Goal: Use online tool/utility

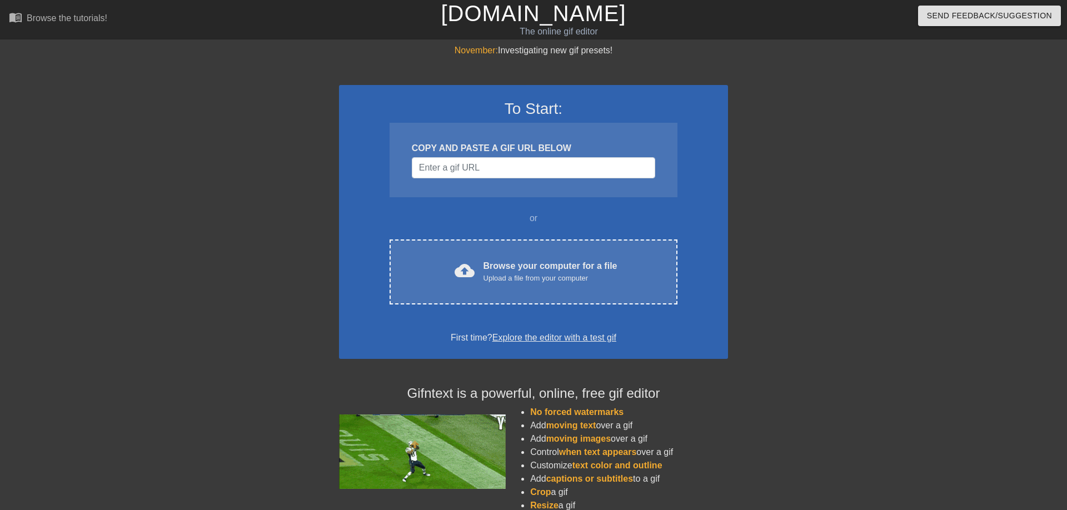
click at [484, 197] on div "COPY AND PASTE A GIF URL BELOW" at bounding box center [534, 160] width 288 height 74
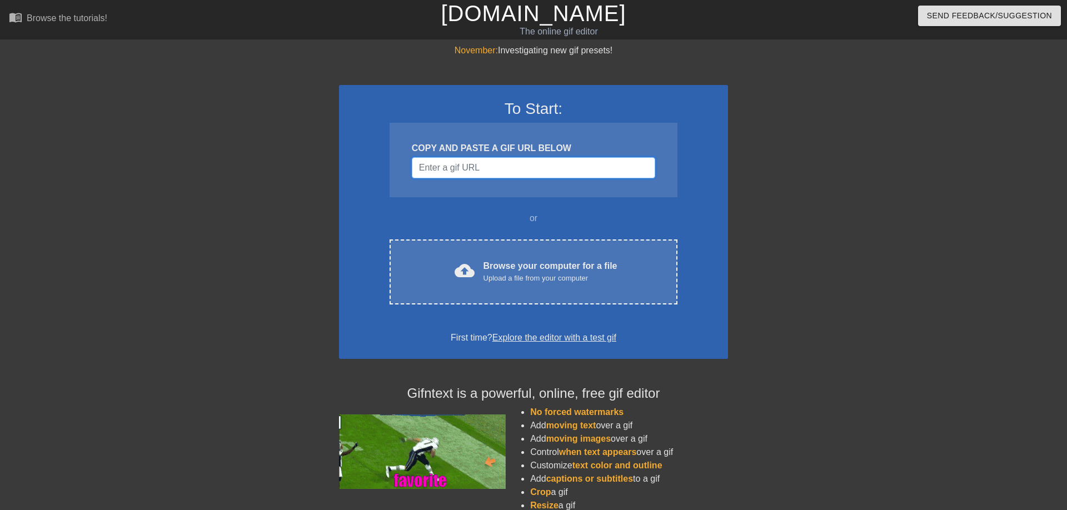
click at [478, 178] on input "Username" at bounding box center [533, 167] width 243 height 21
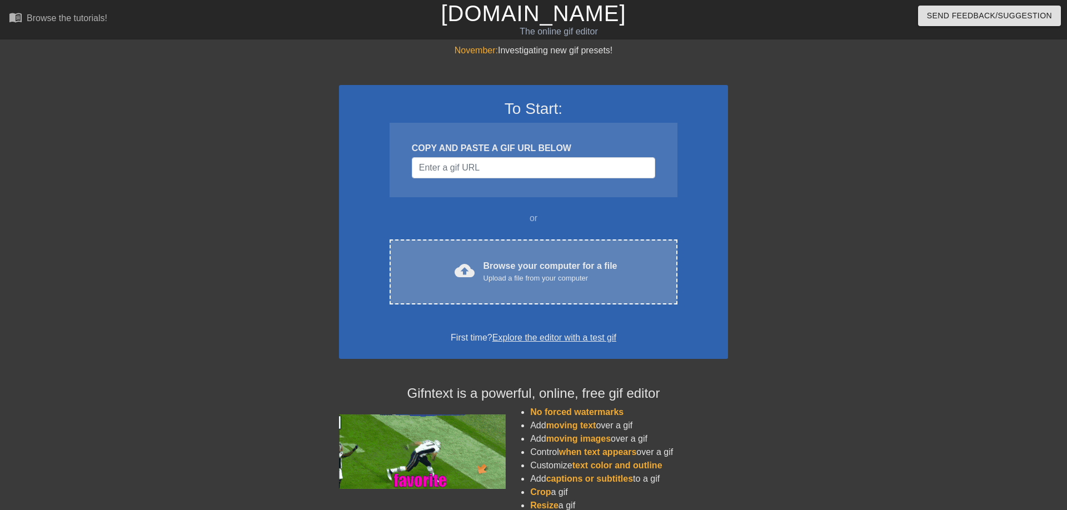
click at [496, 275] on div "cloud_upload Browse your computer for a file Upload a file from your computer C…" at bounding box center [534, 272] width 288 height 65
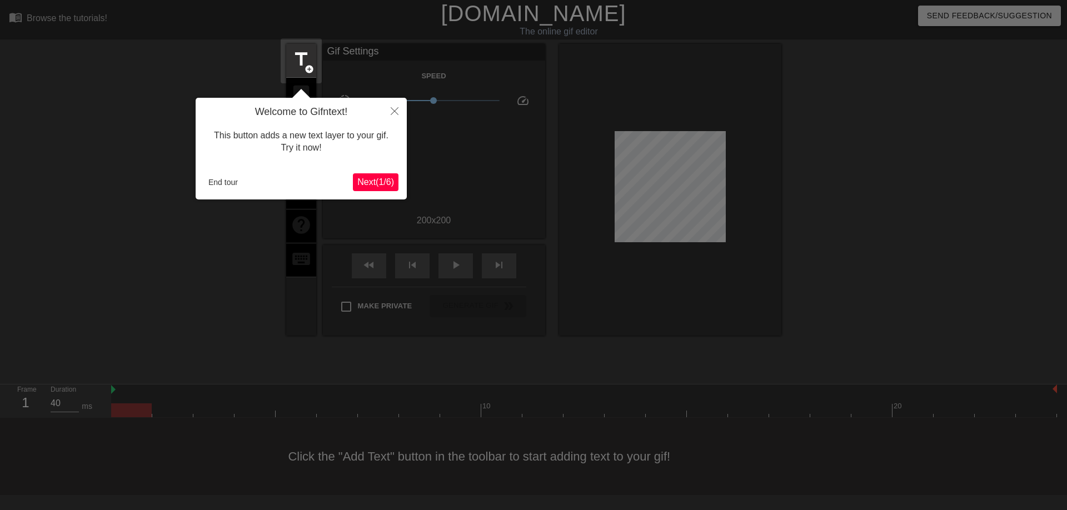
click at [379, 181] on span "Next ( 1 / 6 )" at bounding box center [375, 181] width 37 height 9
click at [379, 181] on body "menu_book Browse the tutorials! [DOMAIN_NAME] The online gif editor Send Feedba…" at bounding box center [533, 247] width 1067 height 495
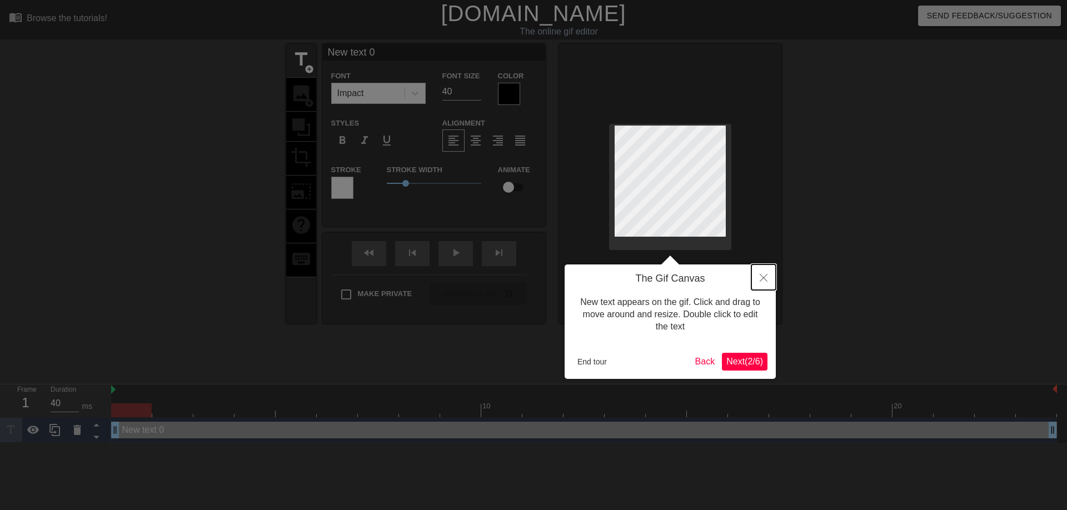
click at [769, 279] on button "Close" at bounding box center [764, 278] width 24 height 26
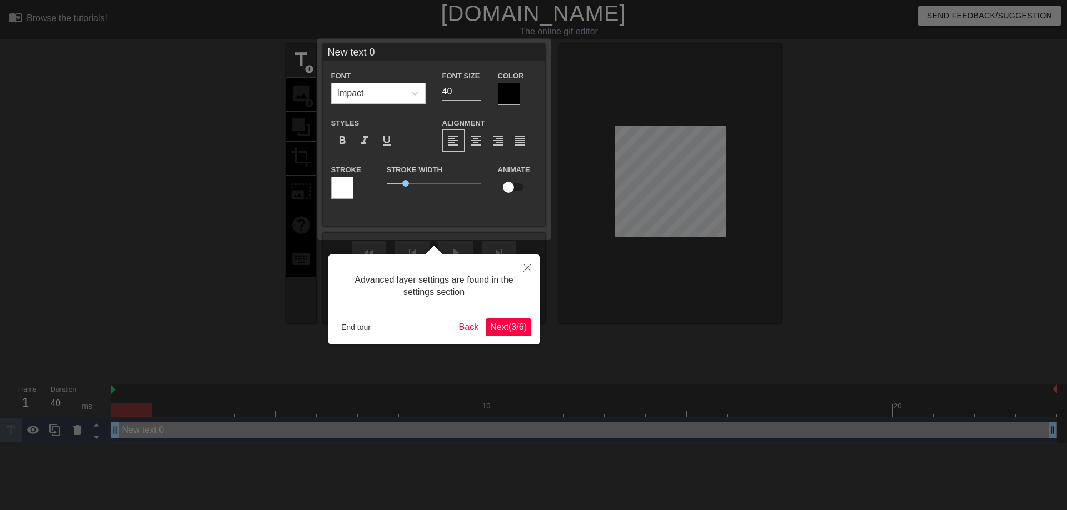
click at [690, 193] on div at bounding box center [533, 255] width 1067 height 510
click at [526, 278] on button "Close" at bounding box center [527, 268] width 24 height 26
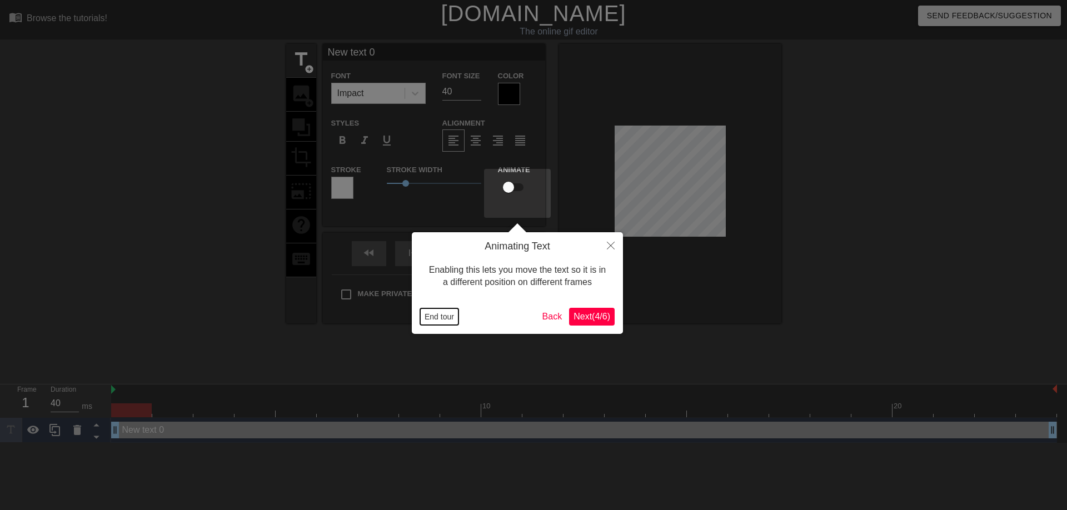
click at [448, 320] on button "End tour" at bounding box center [439, 317] width 38 height 17
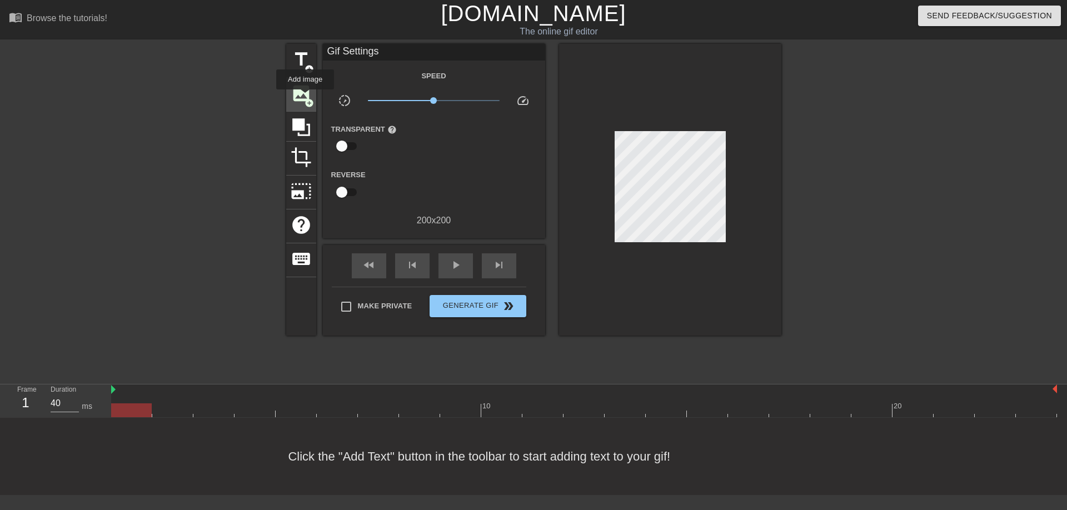
click at [305, 97] on span "image" at bounding box center [301, 93] width 21 height 21
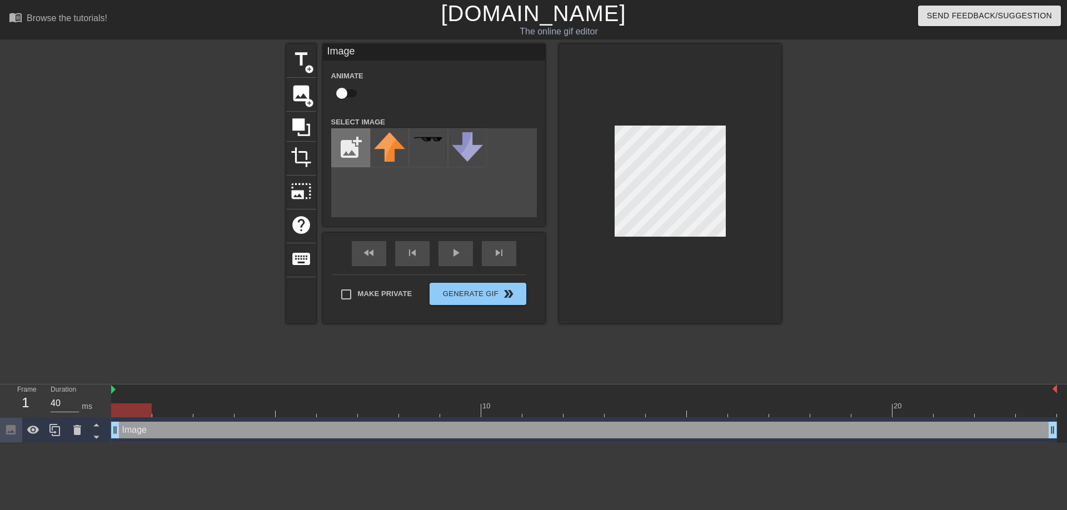
click at [365, 154] on input "file" at bounding box center [351, 148] width 38 height 38
type input "C:\fakepath\topsy.png"
drag, startPoint x: 394, startPoint y: 160, endPoint x: 325, endPoint y: 158, distance: 68.9
click at [325, 158] on div "title add_circle image add_circle crop photo_size_select_large help keyboard Im…" at bounding box center [533, 184] width 495 height 280
click at [389, 153] on img at bounding box center [389, 147] width 31 height 31
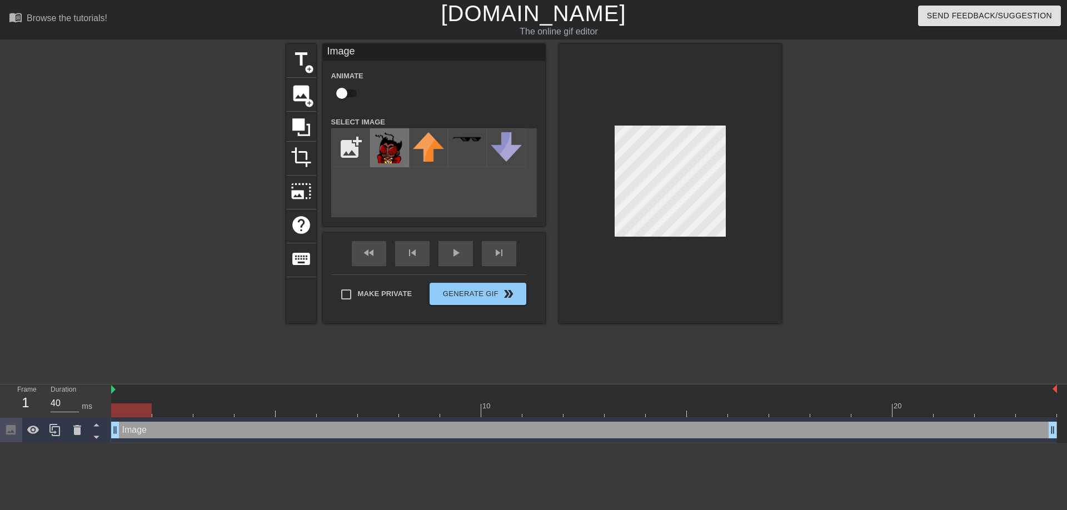
click at [389, 153] on img at bounding box center [389, 147] width 31 height 31
click at [144, 414] on div at bounding box center [131, 411] width 41 height 14
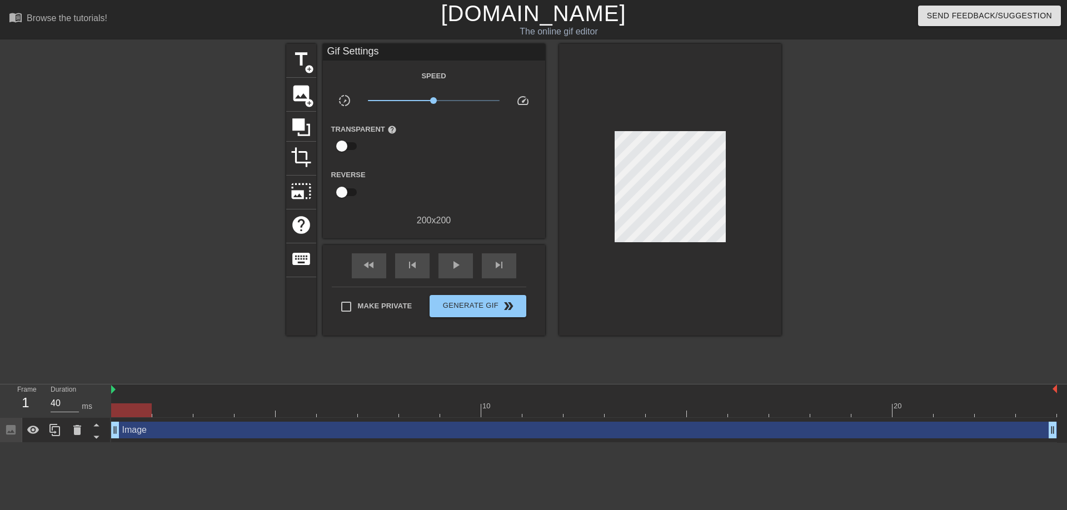
click at [128, 439] on div "Image drag_handle drag_handle" at bounding box center [584, 430] width 946 height 25
click at [76, 431] on icon at bounding box center [77, 430] width 8 height 10
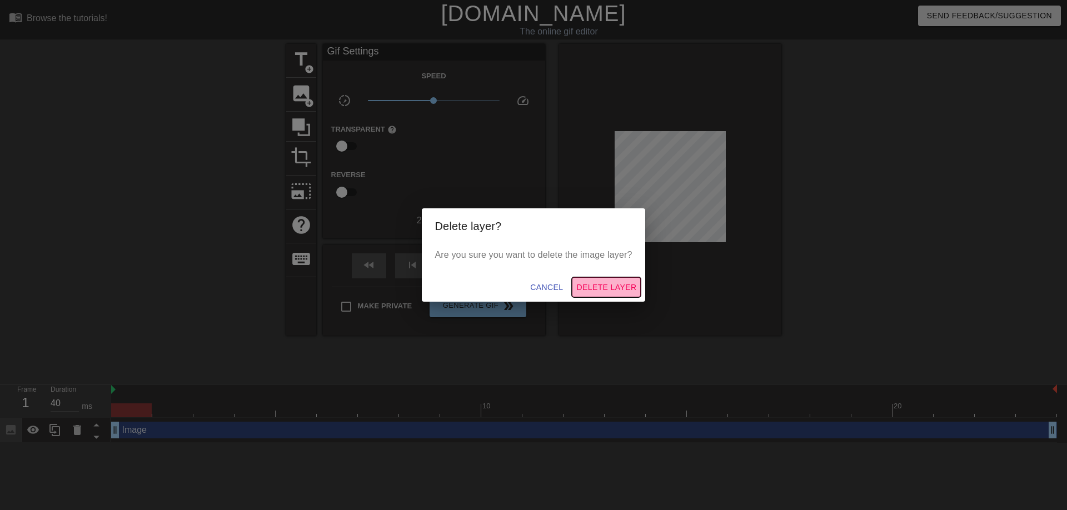
click at [608, 289] on span "Delete Layer" at bounding box center [607, 288] width 60 height 14
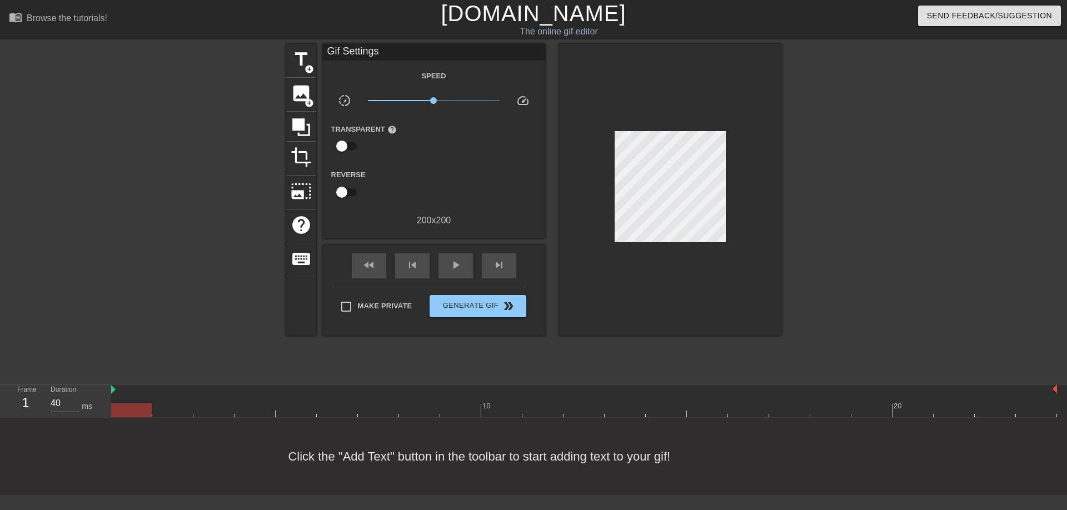
click at [122, 401] on div at bounding box center [131, 403] width 41 height 14
click at [305, 108] on div "image add_circle" at bounding box center [301, 95] width 30 height 34
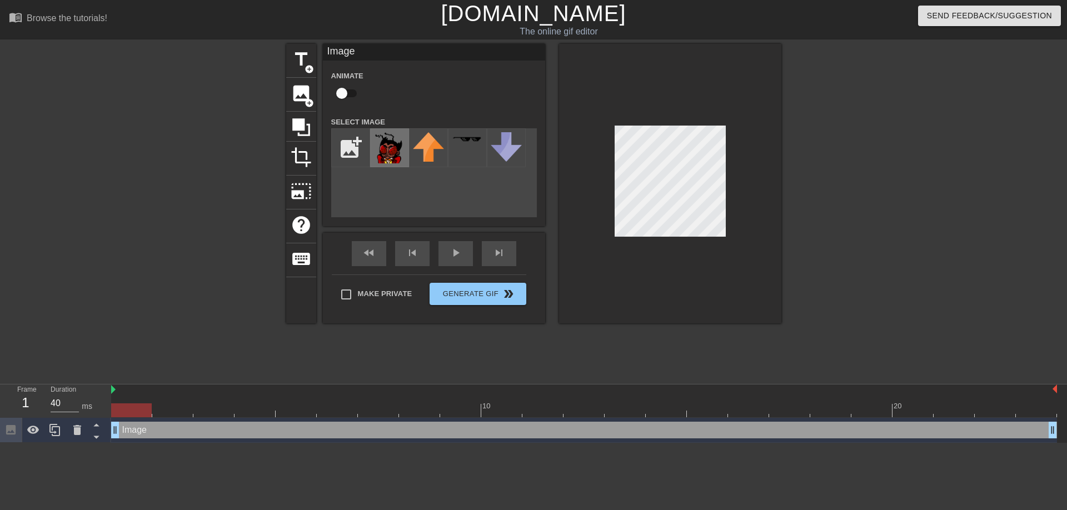
click at [388, 146] on img at bounding box center [389, 147] width 31 height 31
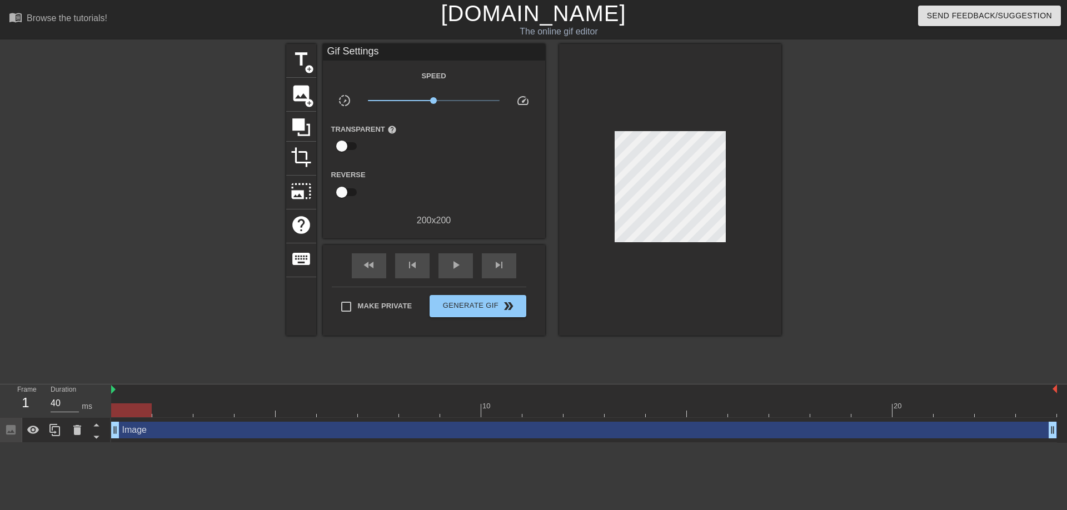
click at [672, 121] on div at bounding box center [670, 190] width 222 height 292
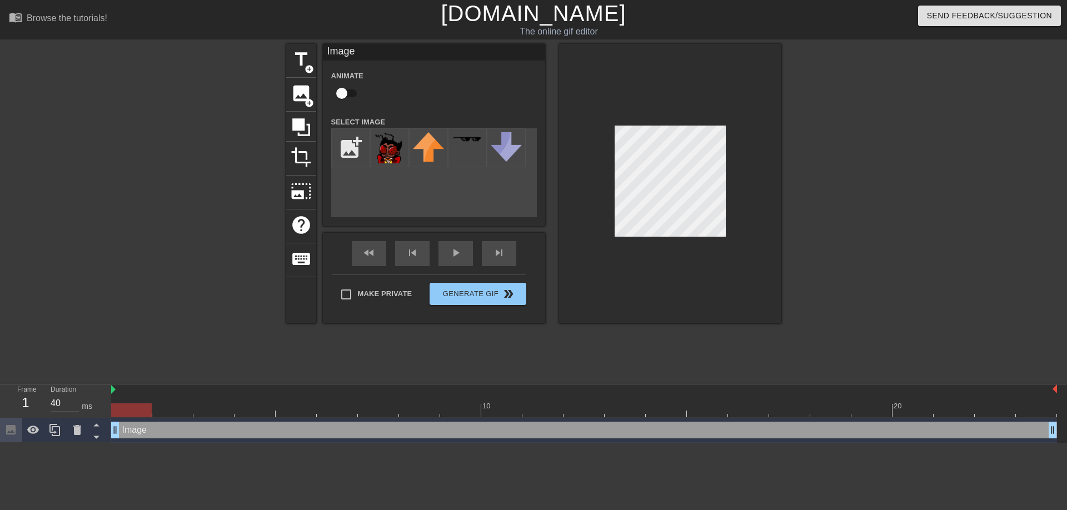
click at [147, 422] on div "Image drag_handle drag_handle" at bounding box center [584, 430] width 946 height 17
click at [133, 431] on div "Image drag_handle drag_handle" at bounding box center [584, 430] width 946 height 17
click at [96, 436] on icon at bounding box center [97, 437] width 14 height 14
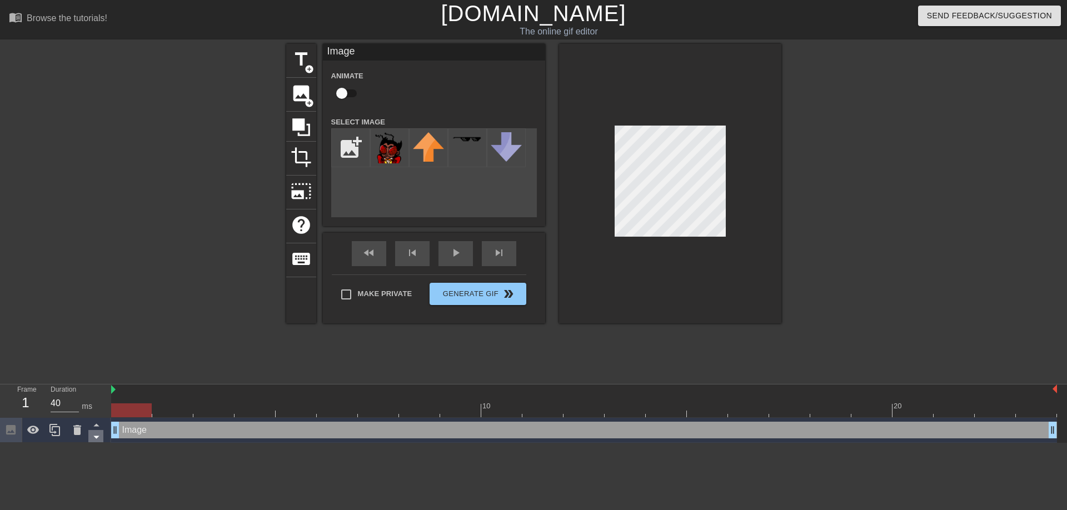
click at [96, 436] on icon at bounding box center [97, 437] width 14 height 14
click at [83, 433] on icon at bounding box center [77, 430] width 13 height 13
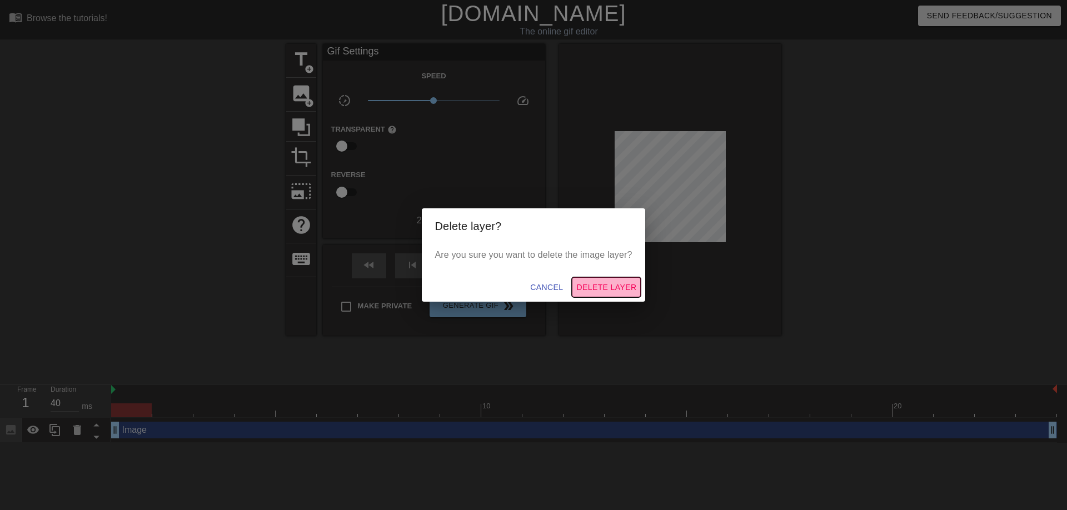
click at [609, 292] on span "Delete Layer" at bounding box center [607, 288] width 60 height 14
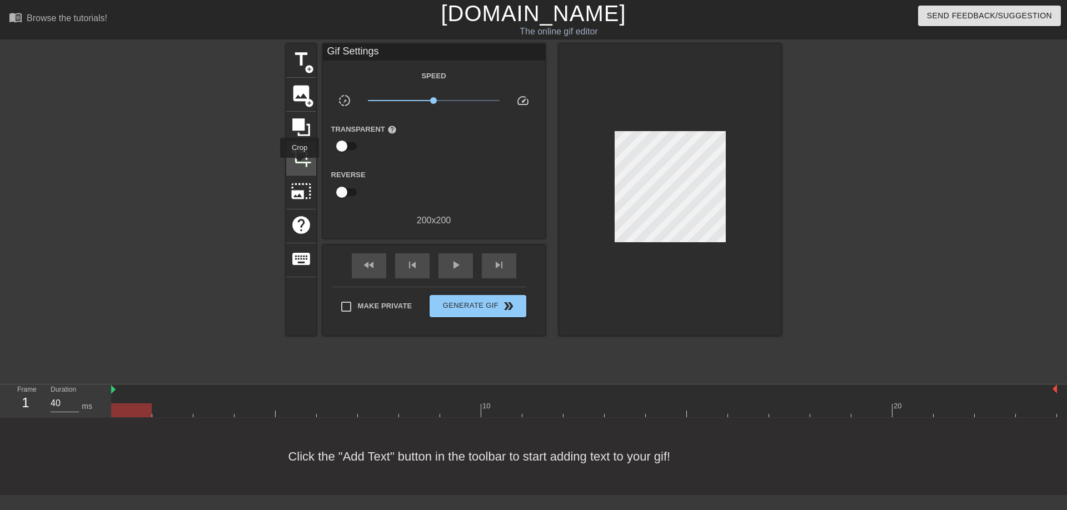
click at [300, 166] on span "crop" at bounding box center [301, 157] width 21 height 21
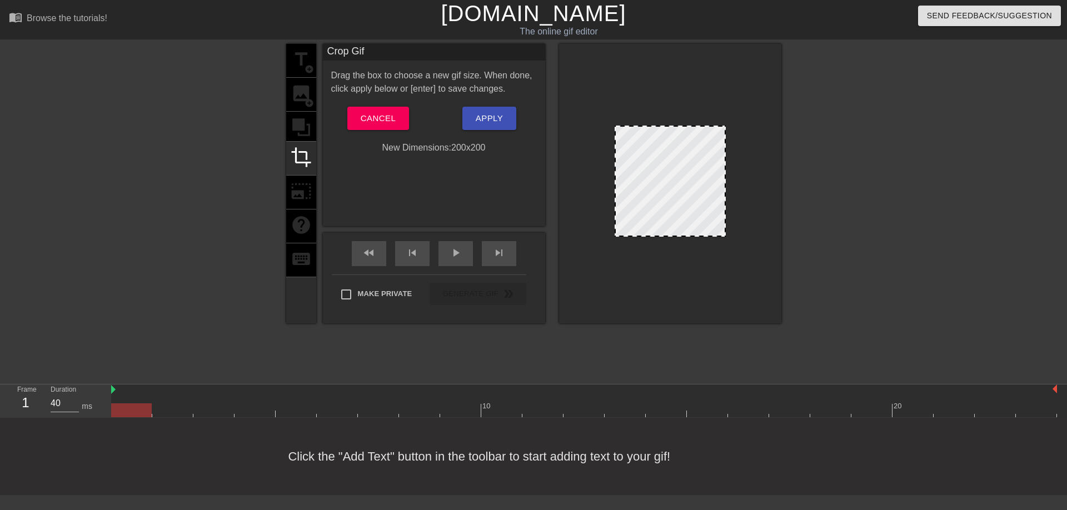
drag, startPoint x: 698, startPoint y: 207, endPoint x: 674, endPoint y: 178, distance: 37.5
click at [674, 178] on div at bounding box center [670, 181] width 111 height 111
click at [371, 126] on span "Cancel" at bounding box center [378, 118] width 35 height 14
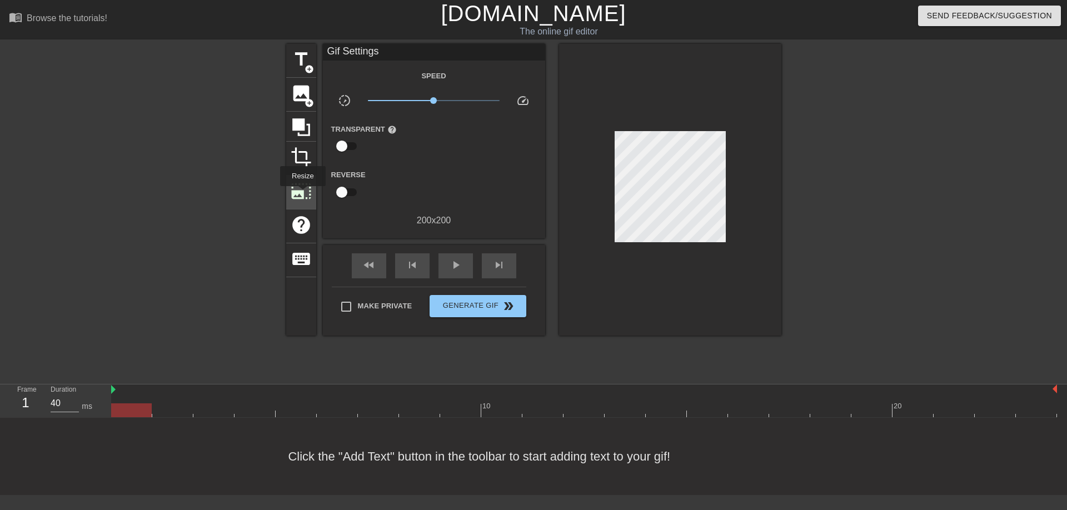
click at [299, 188] on span "photo_size_select_large" at bounding box center [301, 191] width 21 height 21
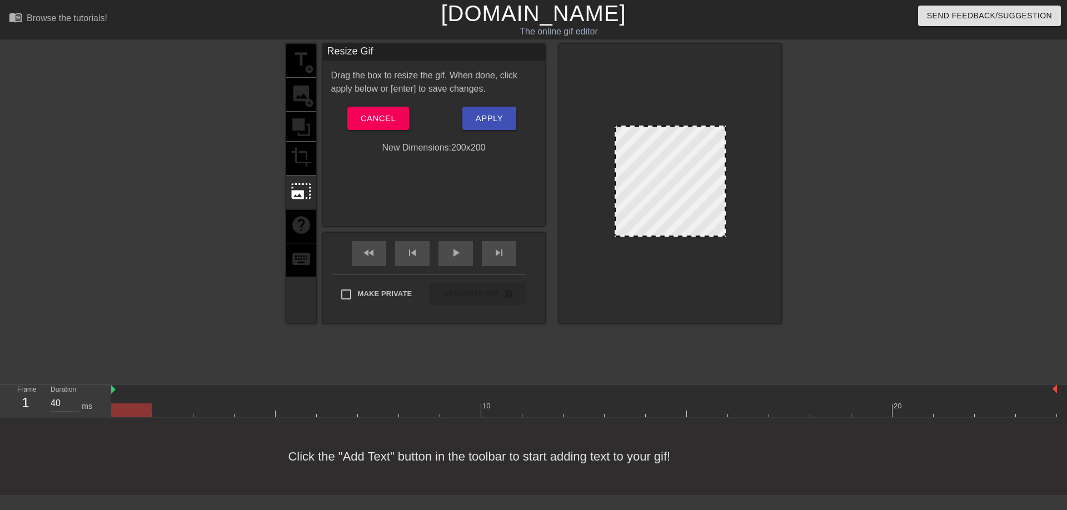
drag, startPoint x: 697, startPoint y: 202, endPoint x: 638, endPoint y: 166, distance: 69.4
click at [639, 166] on div at bounding box center [670, 181] width 111 height 111
drag, startPoint x: 608, startPoint y: 137, endPoint x: 540, endPoint y: 248, distance: 129.5
click at [590, 221] on div at bounding box center [670, 184] width 222 height 280
drag, startPoint x: 636, startPoint y: 183, endPoint x: 637, endPoint y: 161, distance: 22.2
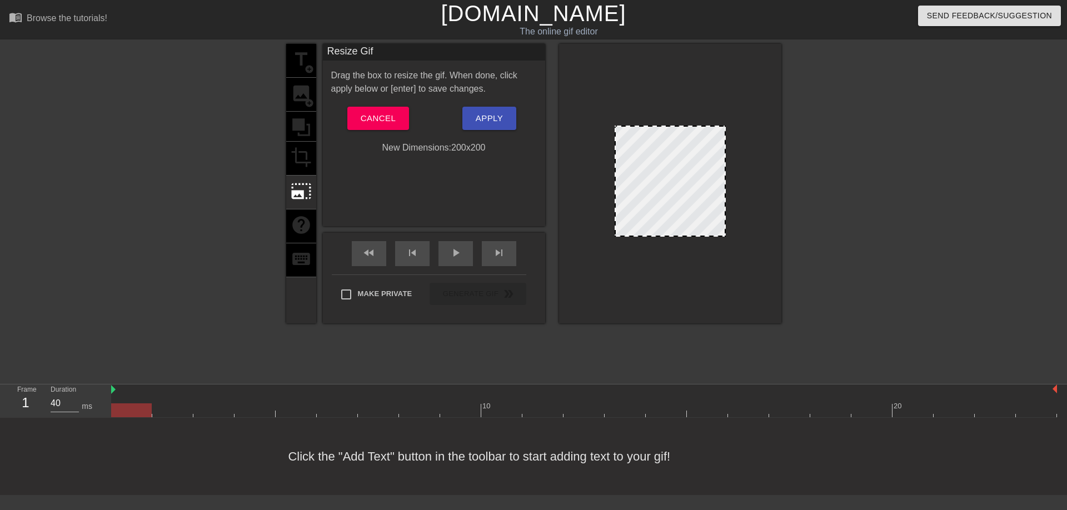
click at [637, 161] on div at bounding box center [670, 181] width 111 height 111
drag, startPoint x: 615, startPoint y: 232, endPoint x: 593, endPoint y: 249, distance: 27.8
click at [593, 249] on div at bounding box center [670, 184] width 222 height 280
click at [360, 129] on div "Drag the box to resize the gif. When done, click apply below or [enter] to save…" at bounding box center [434, 112] width 206 height 86
click at [374, 126] on span "Cancel" at bounding box center [378, 118] width 35 height 14
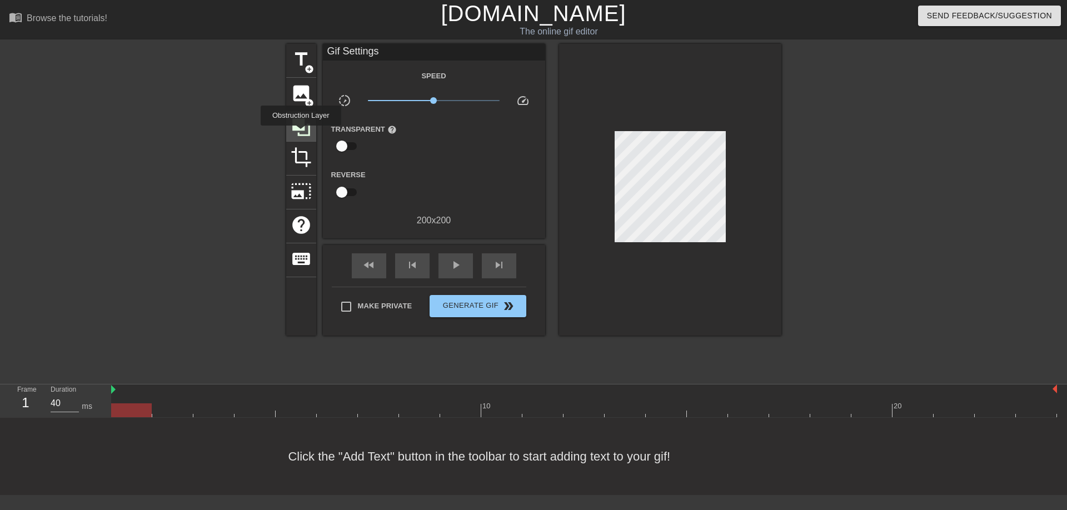
click at [301, 133] on icon at bounding box center [301, 127] width 21 height 21
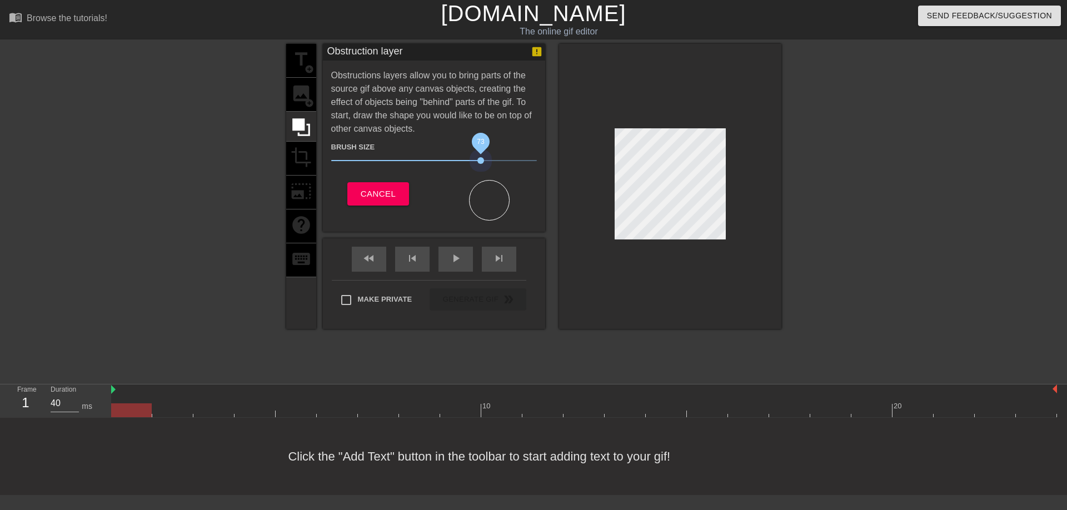
drag, startPoint x: 392, startPoint y: 195, endPoint x: 485, endPoint y: 195, distance: 92.8
click at [485, 167] on span "73" at bounding box center [434, 160] width 206 height 13
click at [379, 201] on span "Cancel" at bounding box center [378, 194] width 35 height 14
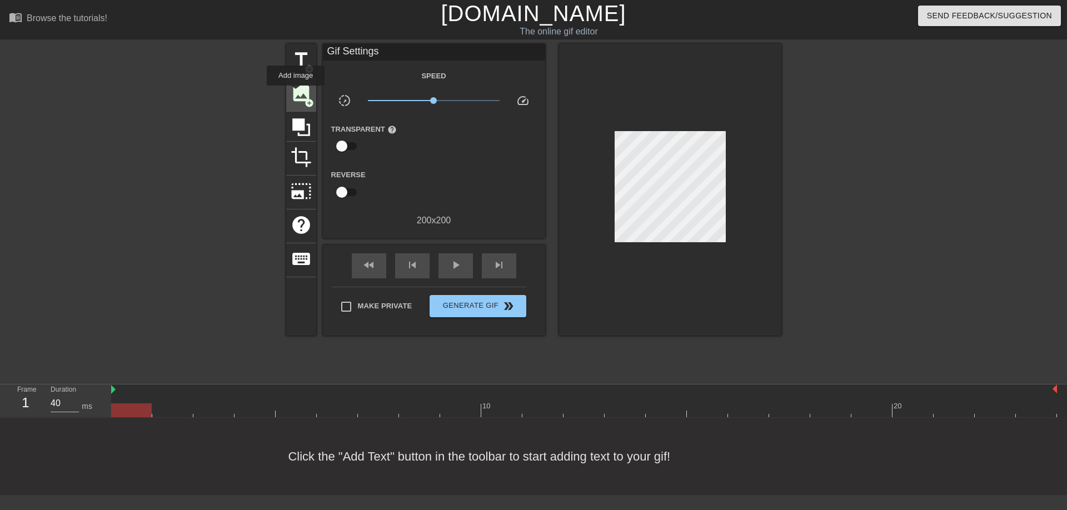
click at [296, 93] on span "image" at bounding box center [301, 93] width 21 height 21
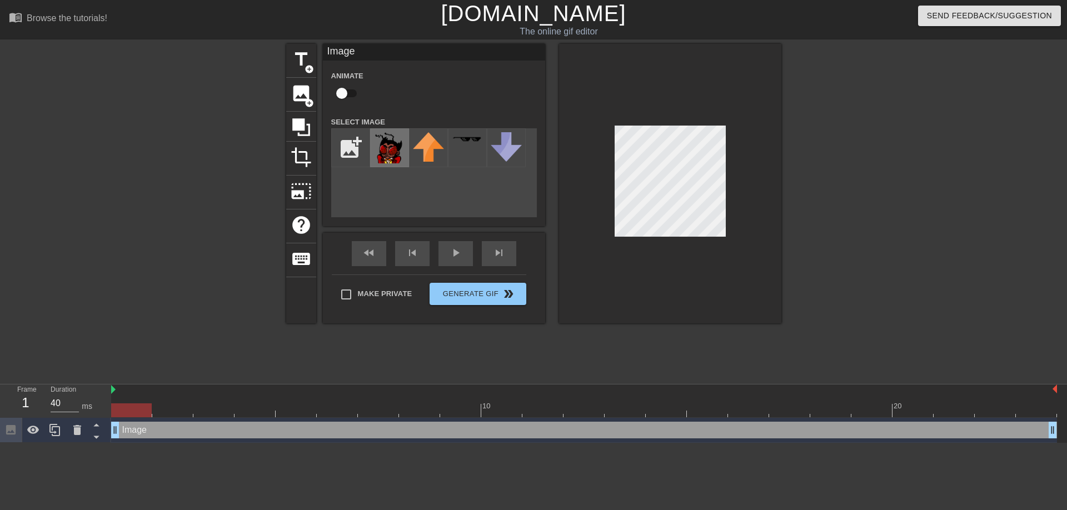
click at [381, 160] on img at bounding box center [389, 147] width 31 height 31
click at [730, 142] on div at bounding box center [670, 184] width 222 height 280
click at [753, 152] on div at bounding box center [670, 184] width 222 height 280
